Goal: Transaction & Acquisition: Book appointment/travel/reservation

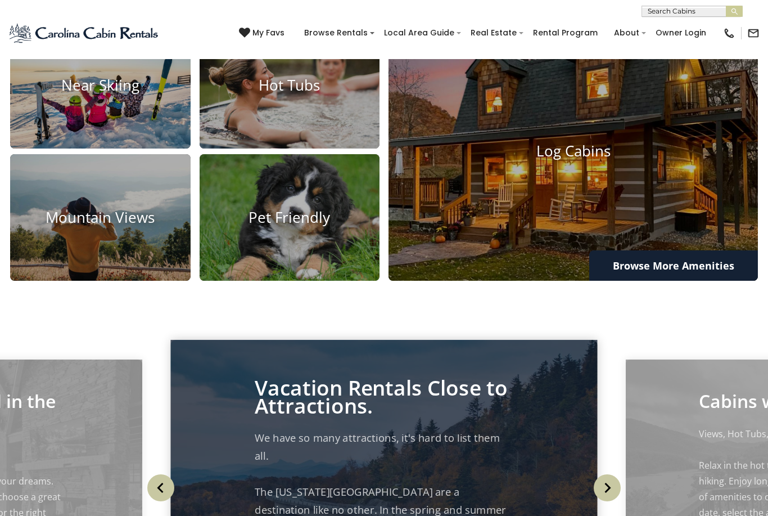
scroll to position [3, 0]
click at [562, 160] on h4 "Log Cabins" at bounding box center [574, 151] width 370 height 17
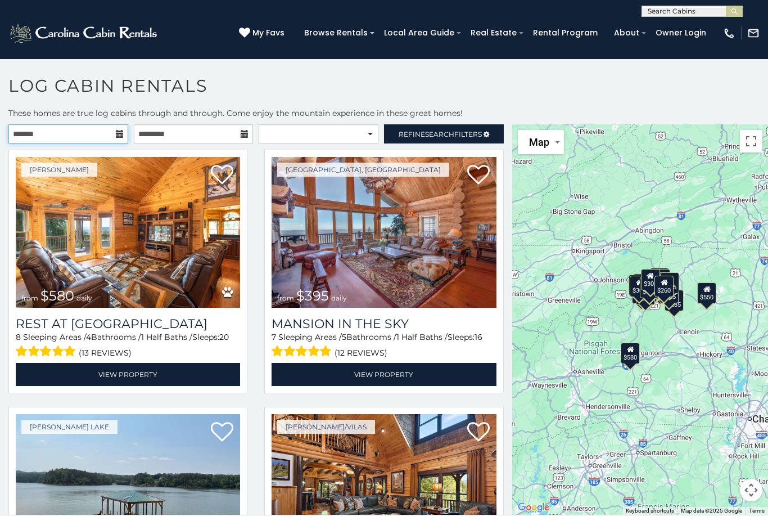
click at [112, 138] on input "text" at bounding box center [68, 133] width 120 height 19
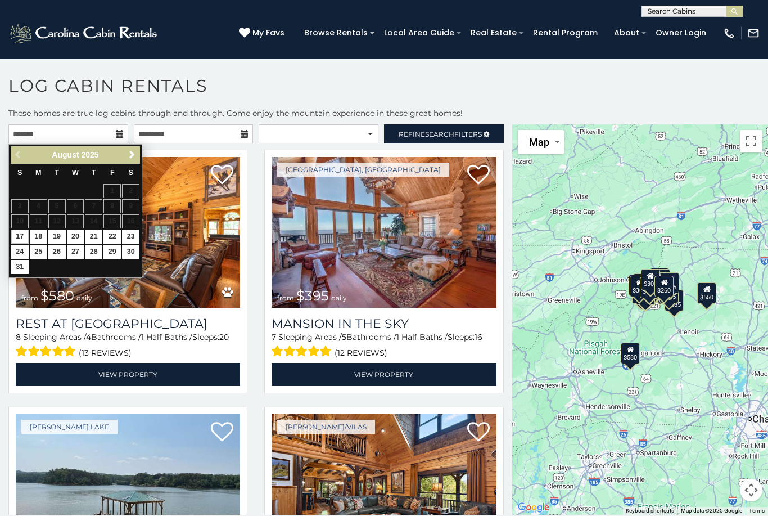
click at [128, 161] on link "Next" at bounding box center [132, 155] width 14 height 14
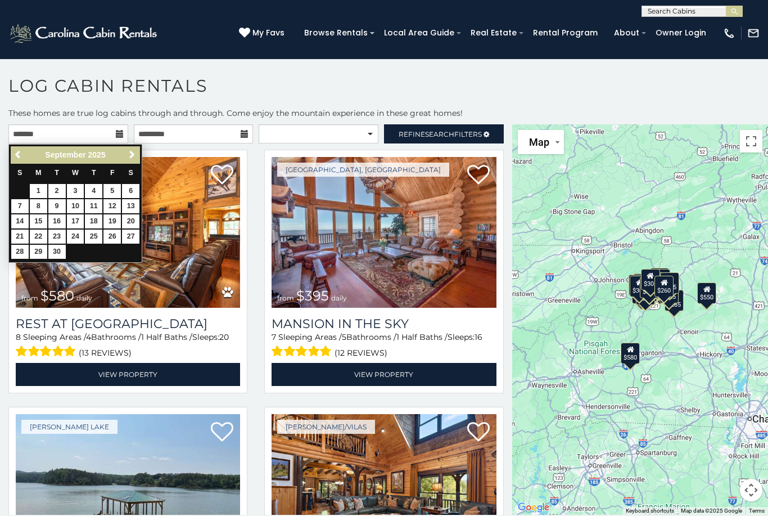
click at [126, 161] on link "Next" at bounding box center [132, 155] width 14 height 14
click at [54, 204] on link "7" at bounding box center [56, 206] width 17 height 14
type input "**********"
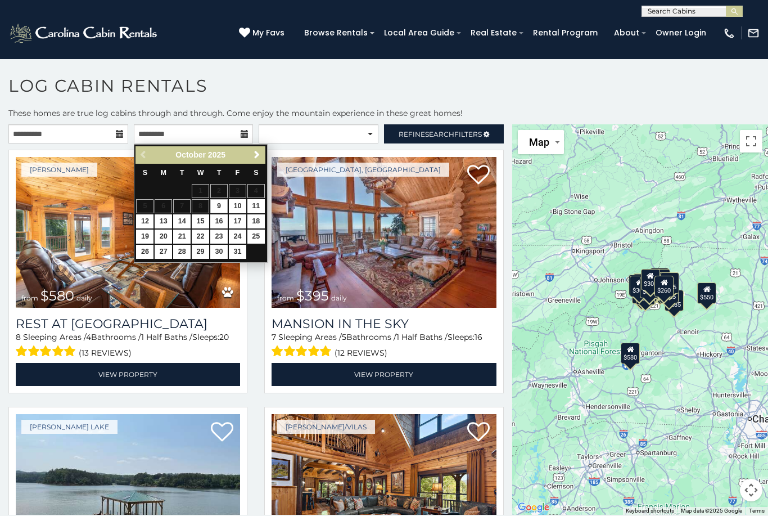
click at [220, 208] on link "9" at bounding box center [218, 206] width 17 height 14
type input "**********"
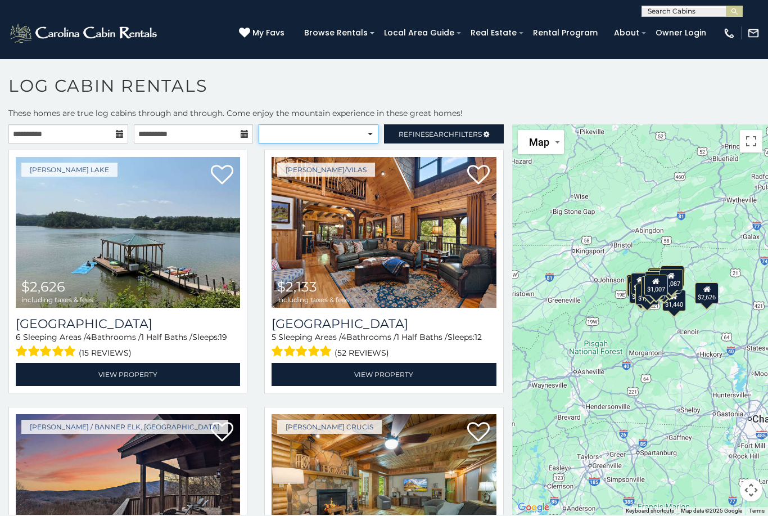
click at [366, 132] on select "**********" at bounding box center [319, 133] width 120 height 19
select select "*****"
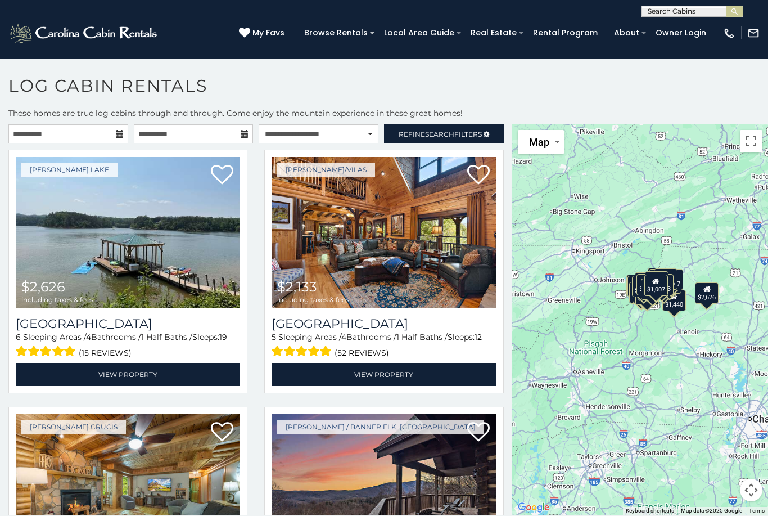
click at [461, 135] on span "Refine Search Filters" at bounding box center [440, 134] width 83 height 8
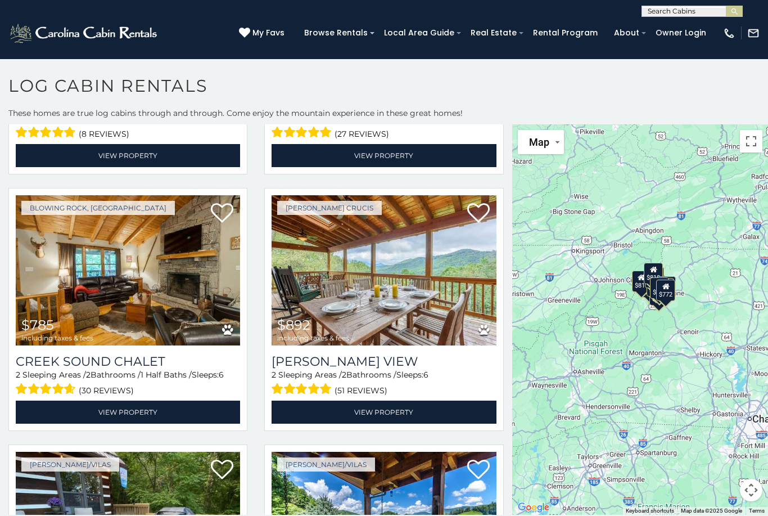
scroll to position [610, 0]
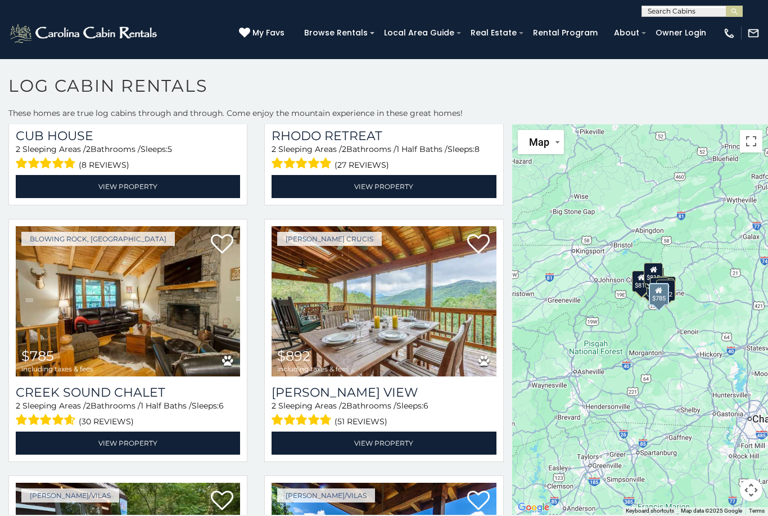
click at [170, 226] on img at bounding box center [128, 301] width 224 height 151
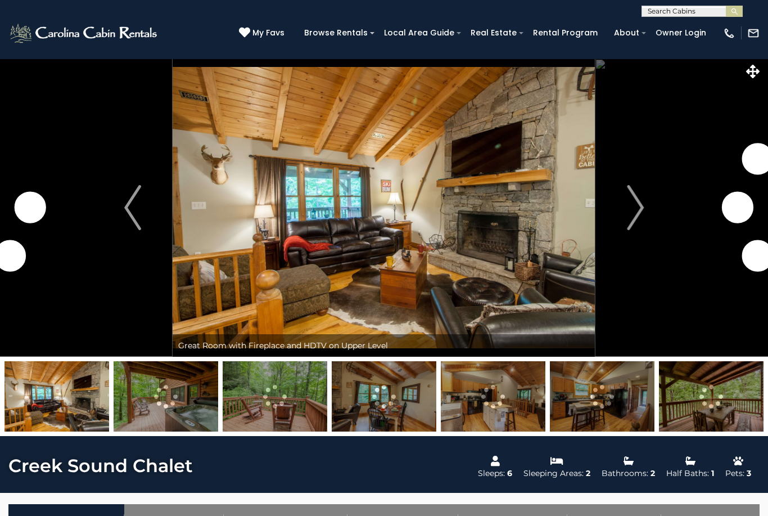
click at [630, 220] on img "Next" at bounding box center [635, 207] width 17 height 45
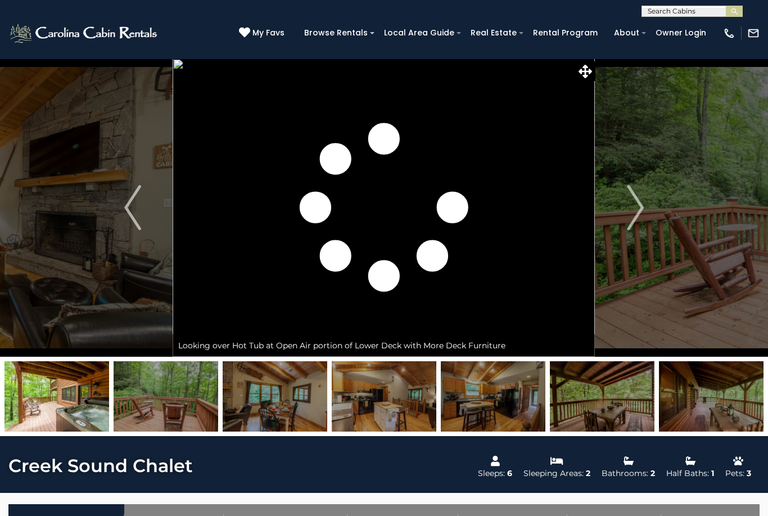
click at [636, 211] on img "Next" at bounding box center [635, 207] width 17 height 45
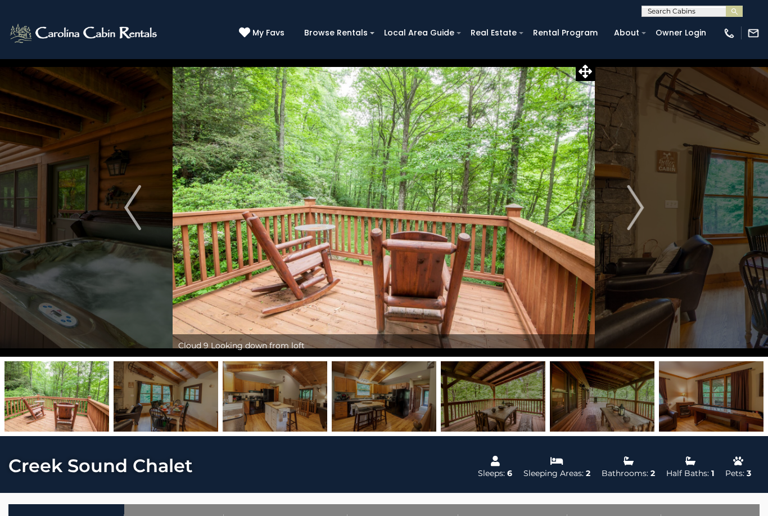
click at [123, 229] on button "Previous" at bounding box center [133, 207] width 80 height 298
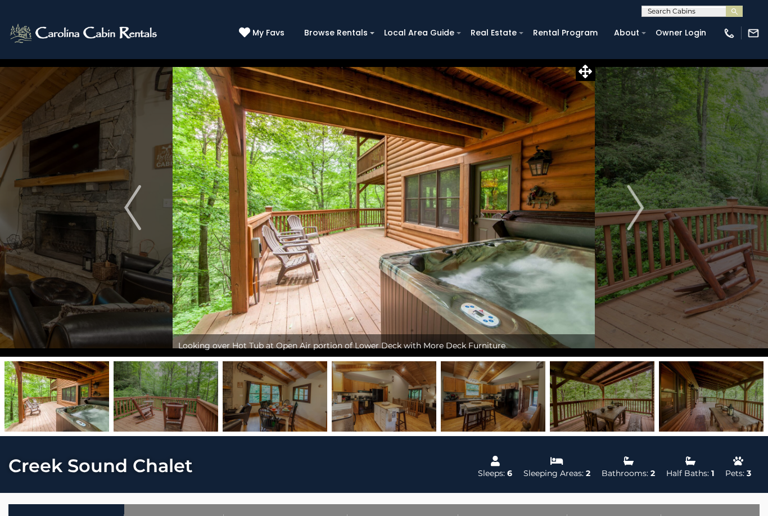
click at [634, 202] on img "Next" at bounding box center [635, 207] width 17 height 45
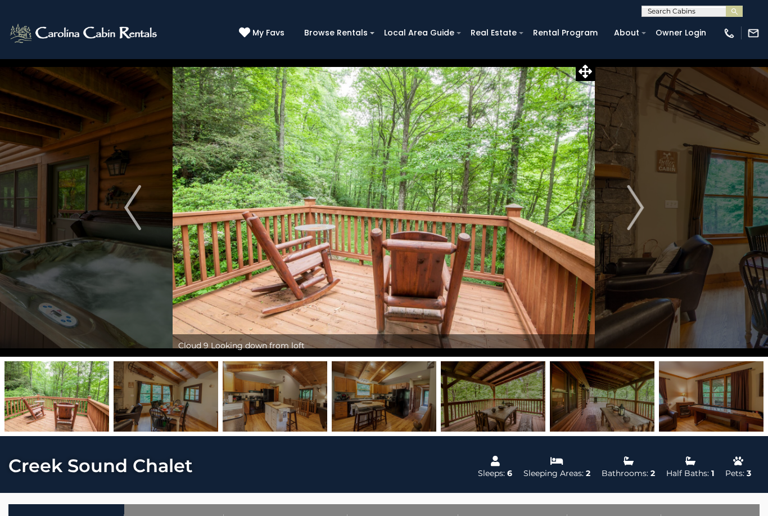
click at [614, 212] on button "Next" at bounding box center [636, 207] width 80 height 298
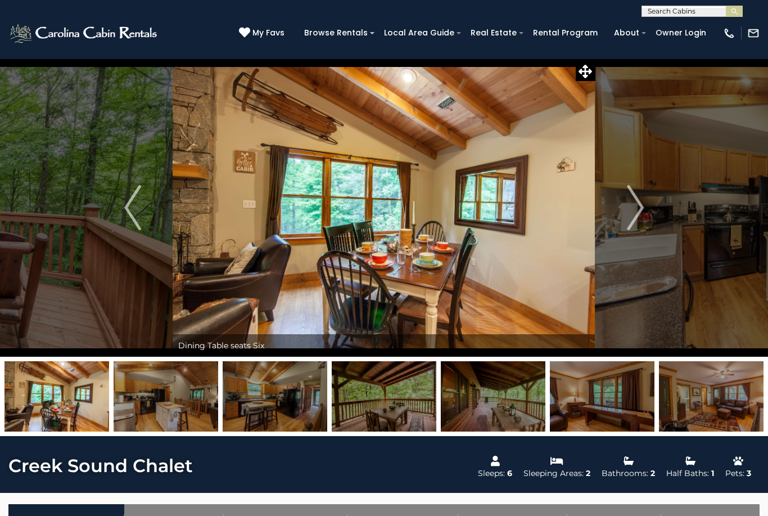
click at [640, 218] on img "Next" at bounding box center [635, 207] width 17 height 45
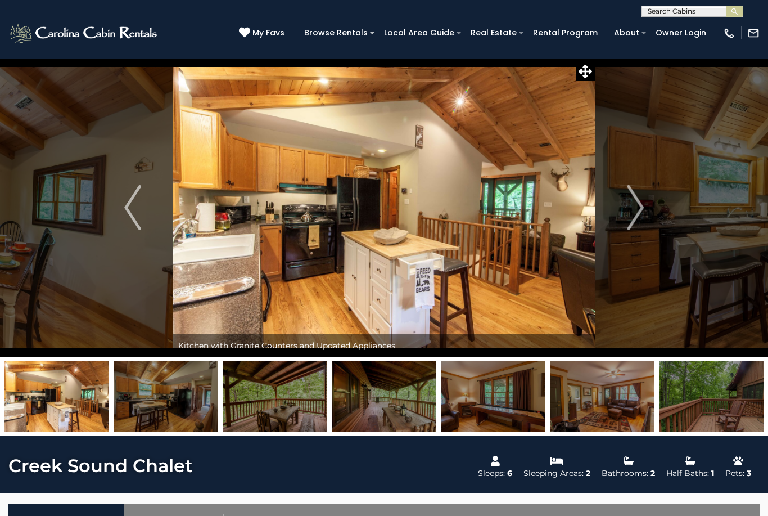
click at [626, 218] on button "Next" at bounding box center [636, 207] width 80 height 298
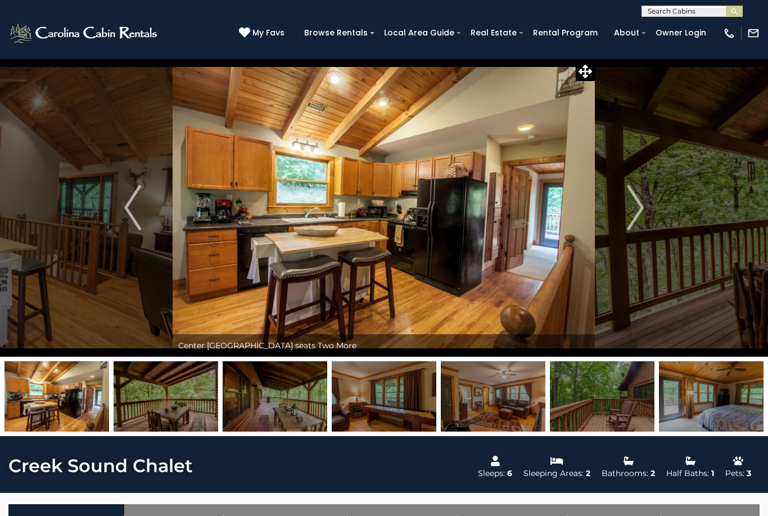
click at [619, 224] on button "Next" at bounding box center [636, 207] width 80 height 298
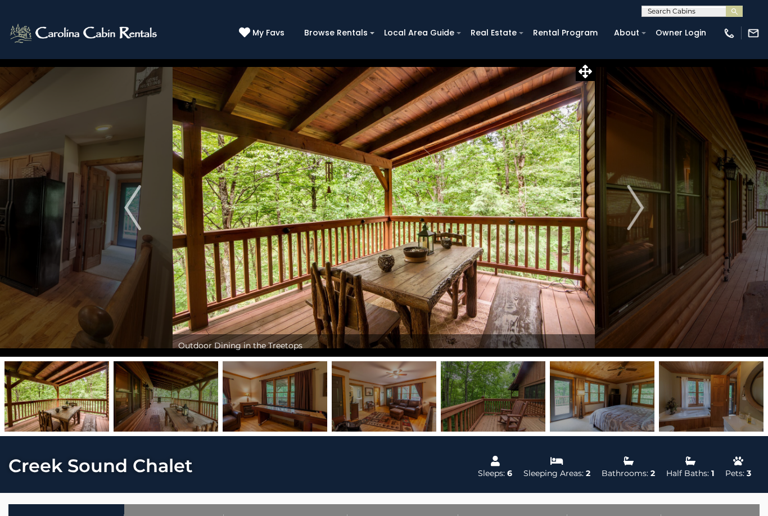
click at [640, 210] on img "Next" at bounding box center [635, 207] width 17 height 45
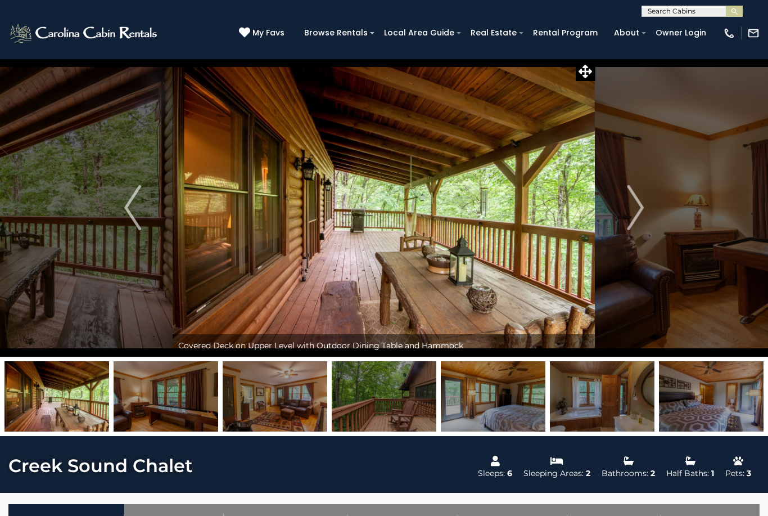
click at [642, 217] on img "Next" at bounding box center [635, 207] width 17 height 45
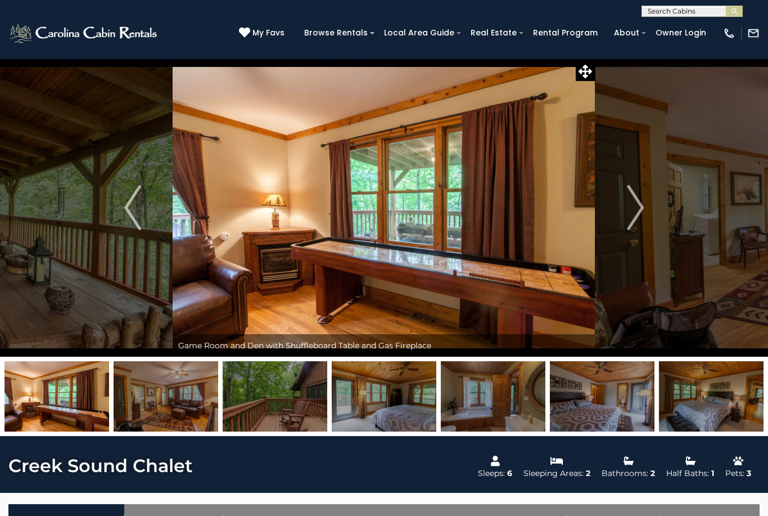
click at [624, 214] on button "Next" at bounding box center [636, 207] width 80 height 298
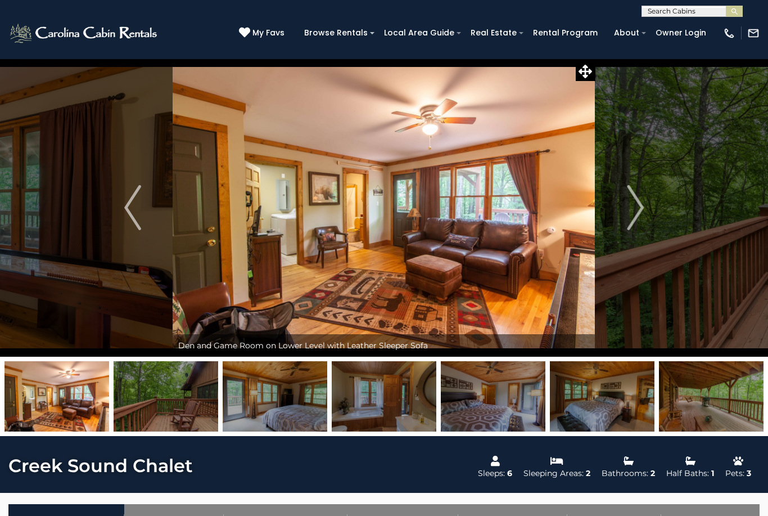
click at [633, 224] on img "Next" at bounding box center [635, 207] width 17 height 45
